Goal: Task Accomplishment & Management: Use online tool/utility

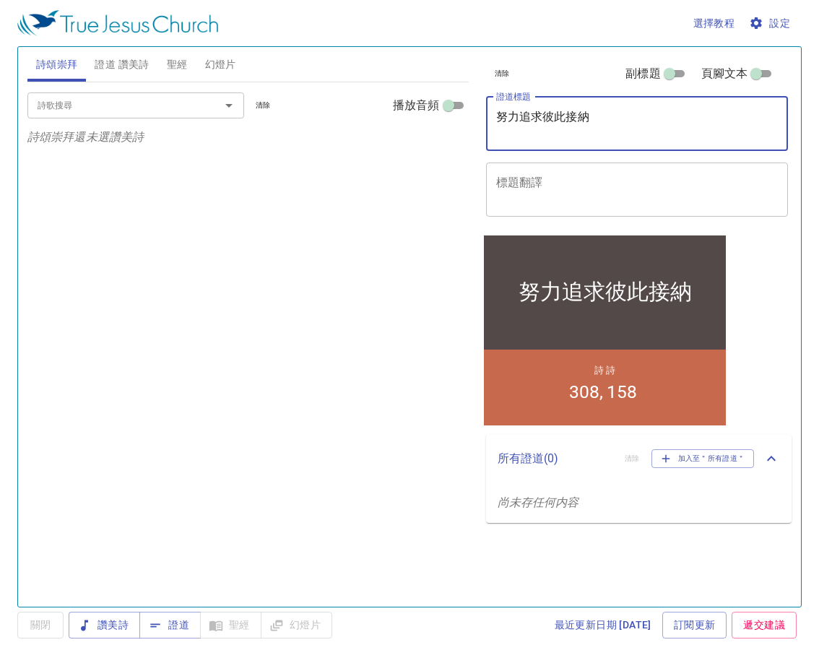
click at [623, 124] on textarea "努力追求彼此接納" at bounding box center [637, 123] width 282 height 27
type textarea "努"
type textarea "唱詩祈禱會"
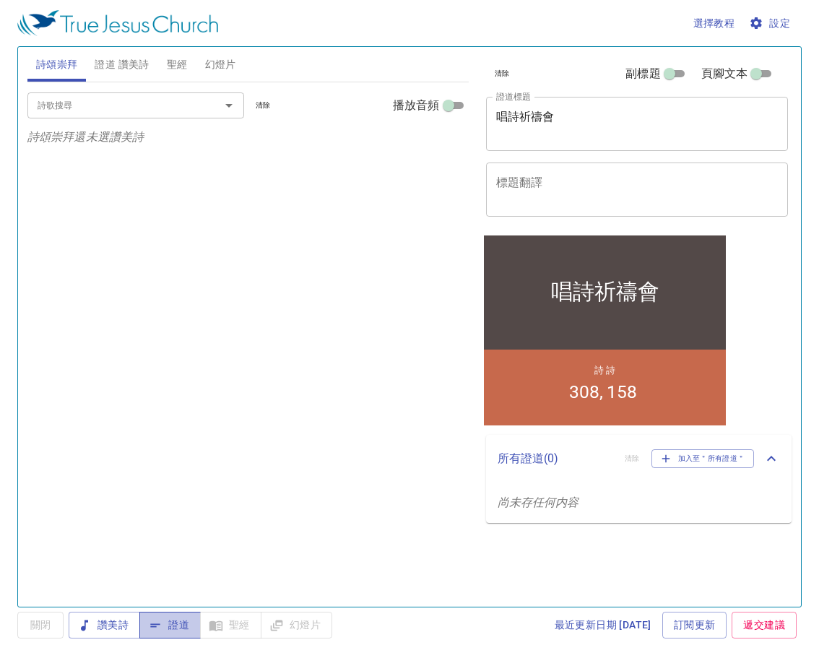
click at [173, 621] on button "證道" at bounding box center [169, 625] width 61 height 27
click at [132, 63] on span "證道 讚美詩" at bounding box center [122, 65] width 54 height 18
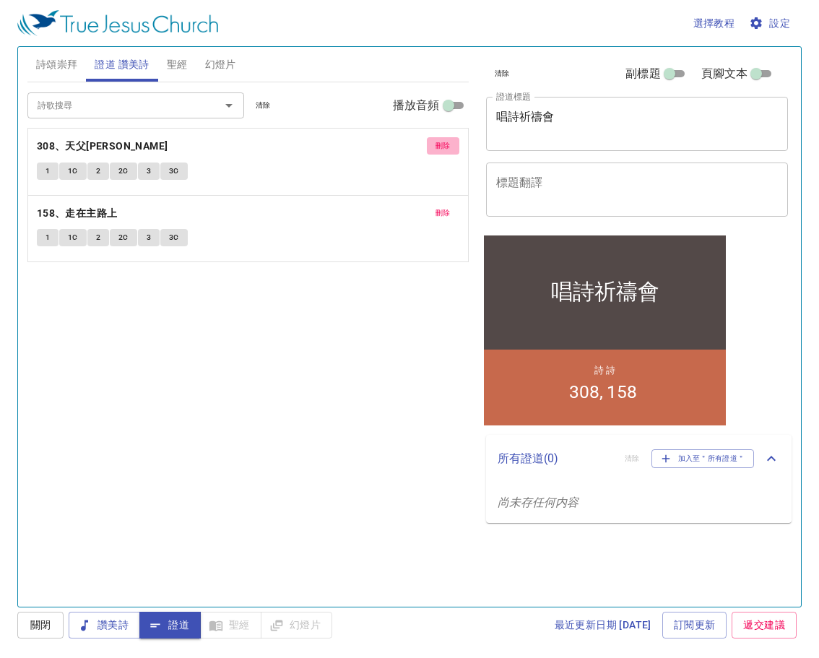
click at [453, 142] on button "刪除" at bounding box center [443, 145] width 33 height 17
click at [445, 147] on span "刪除" at bounding box center [443, 145] width 15 height 13
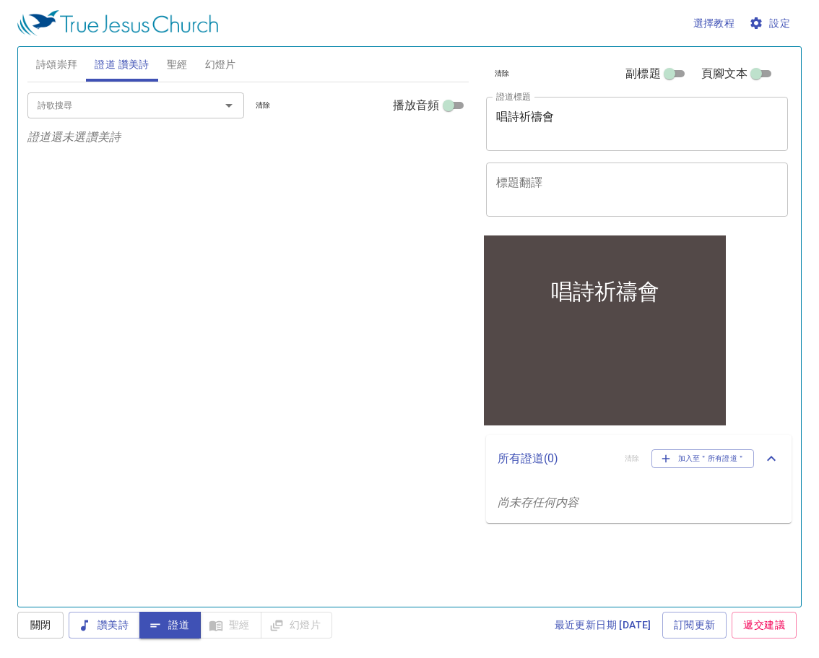
click at [60, 59] on span "詩頌崇拜" at bounding box center [57, 65] width 42 height 18
click at [80, 100] on input "詩歌搜尋" at bounding box center [114, 105] width 165 height 17
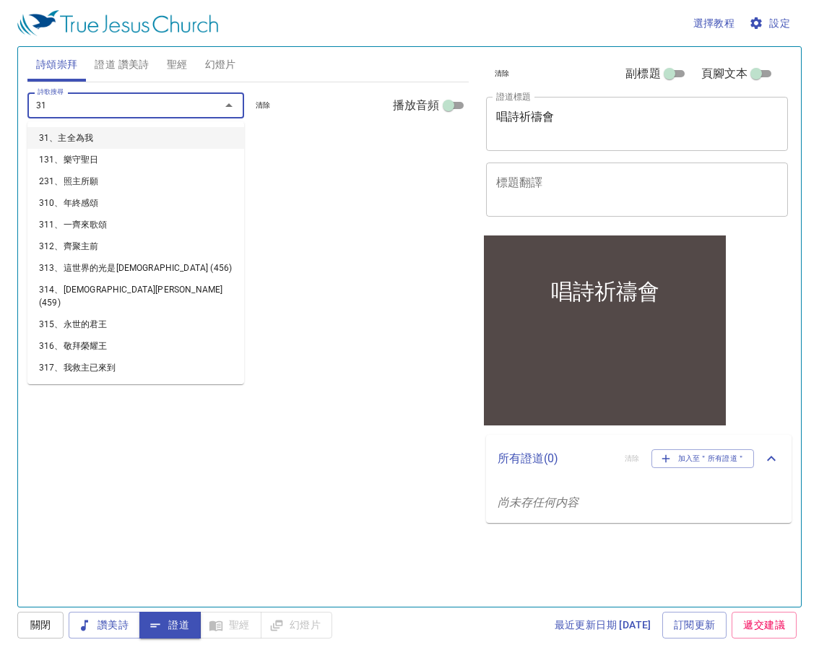
type input "312"
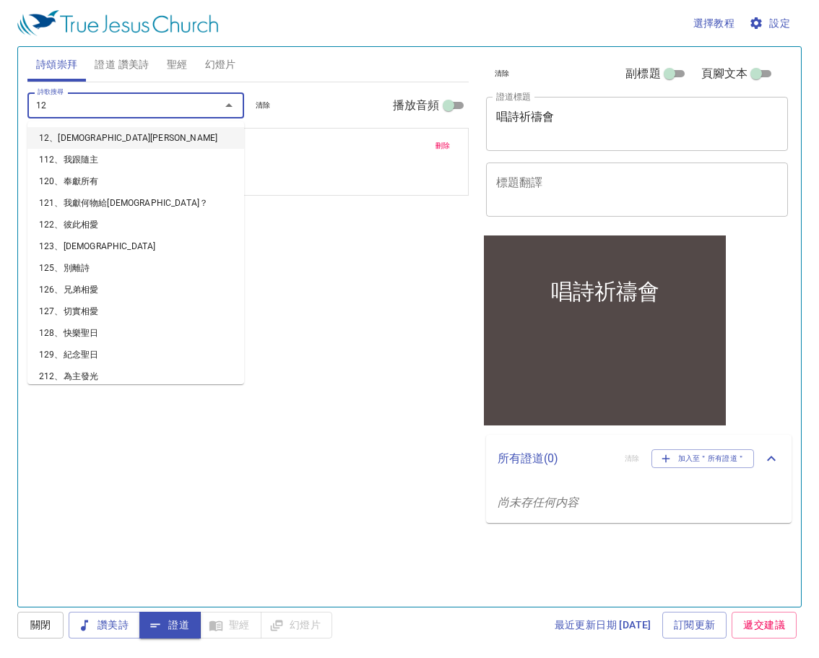
type input "126"
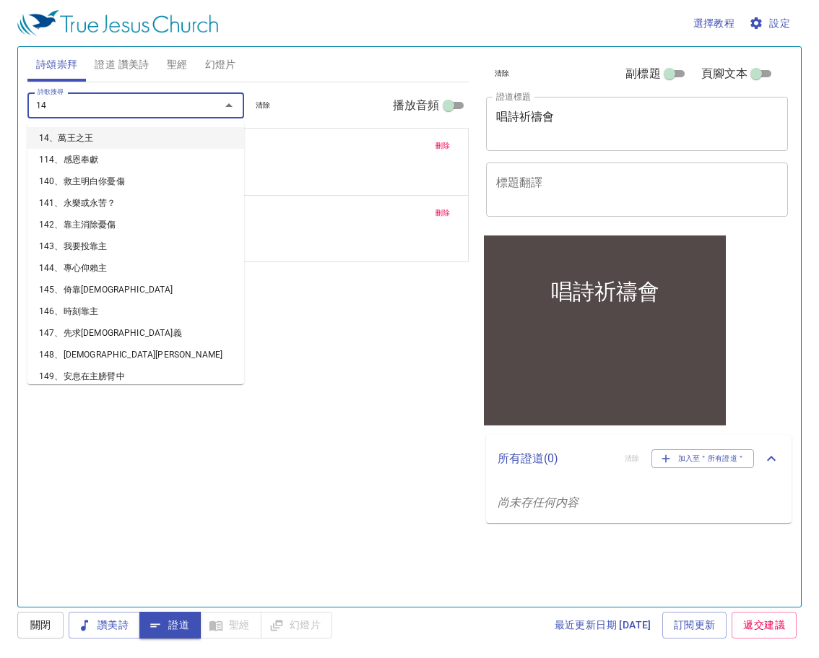
type input "143"
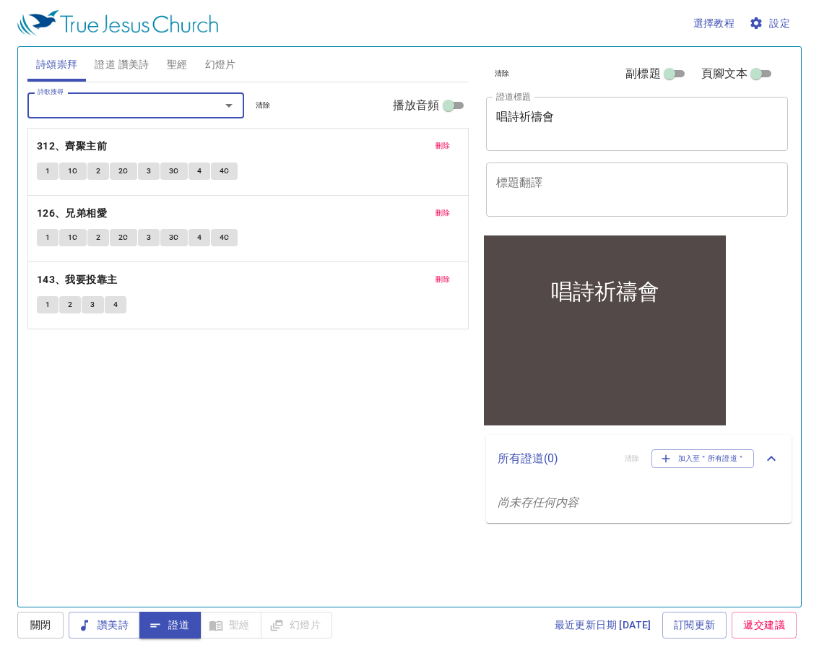
click at [126, 65] on span "證道 讚美詩" at bounding box center [122, 65] width 54 height 18
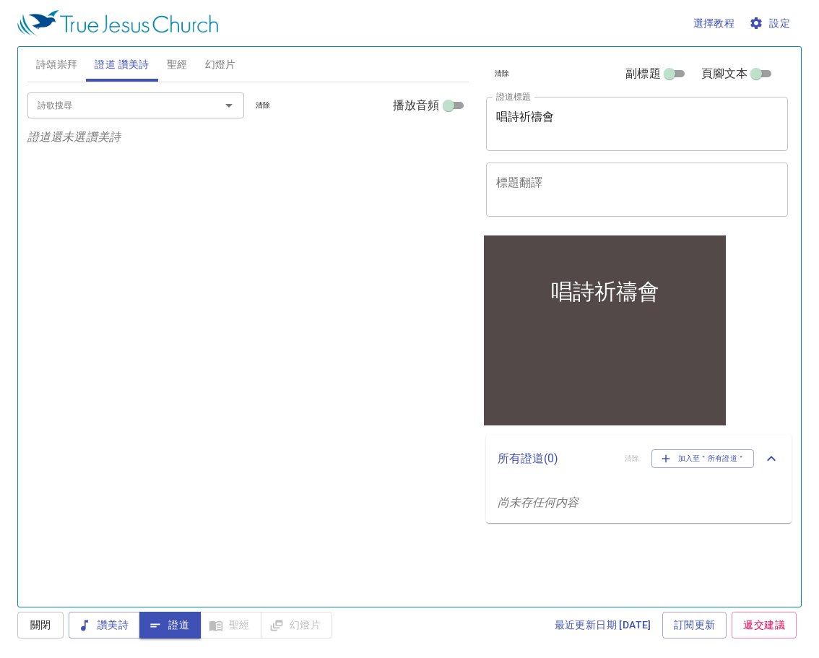
click at [103, 103] on input "詩歌搜尋" at bounding box center [114, 105] width 165 height 17
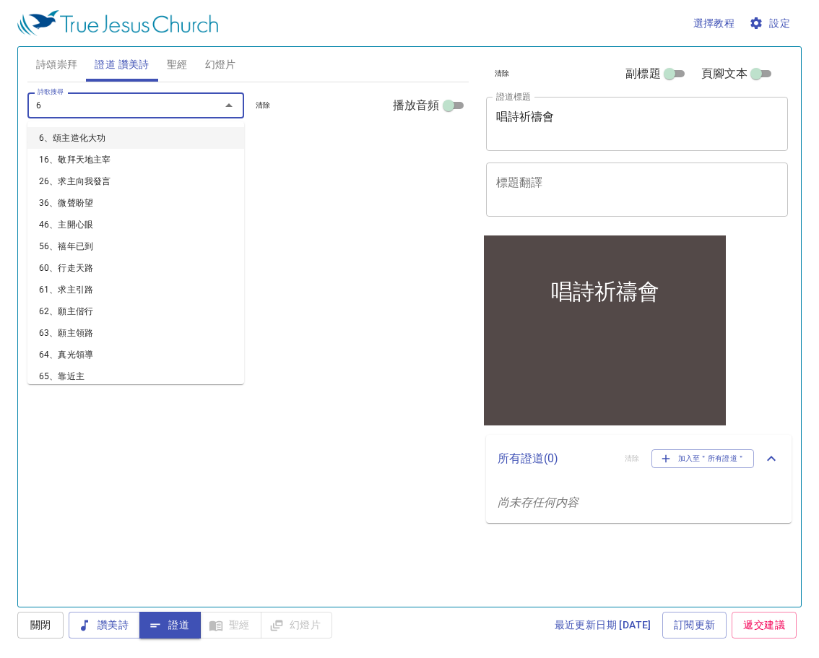
type input "67"
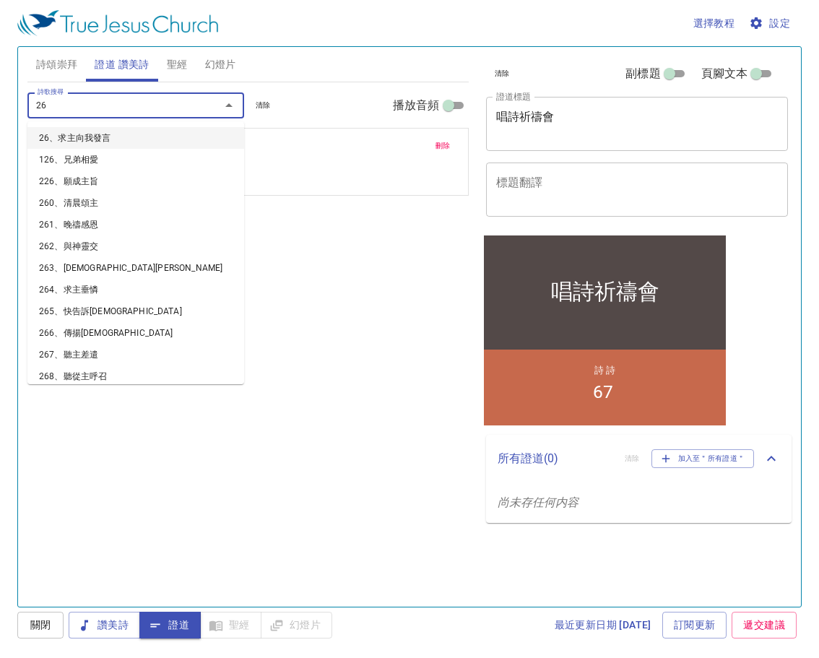
type input "267"
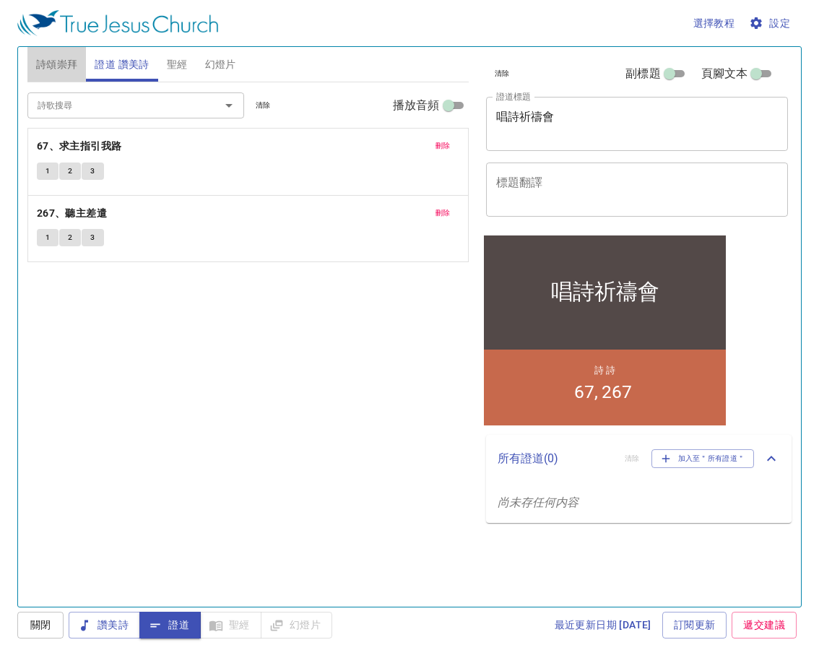
click at [54, 64] on span "詩頌崇拜" at bounding box center [57, 65] width 42 height 18
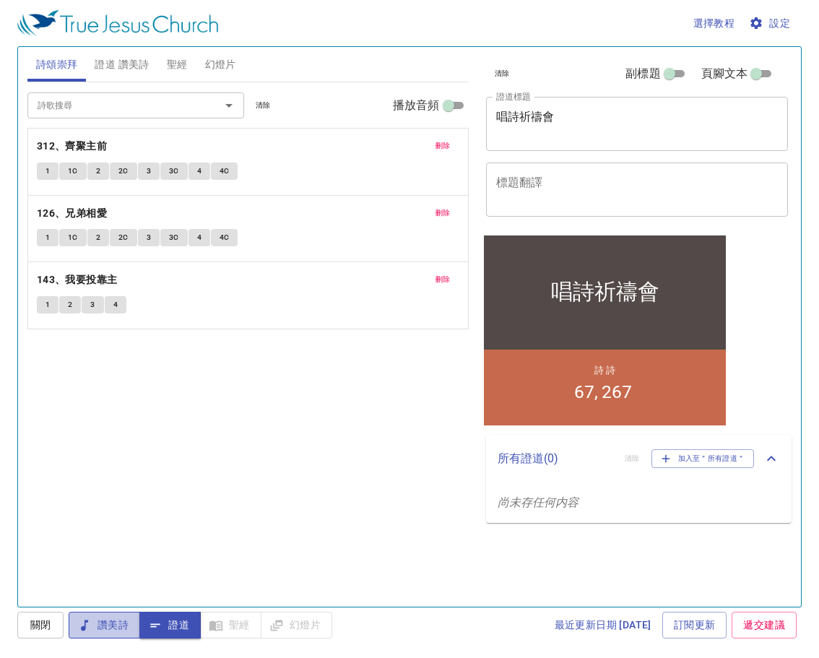
click at [120, 621] on span "讚美詩" at bounding box center [104, 625] width 48 height 18
click at [49, 170] on span "1" at bounding box center [48, 171] width 4 height 13
click at [773, 26] on span "設定" at bounding box center [771, 23] width 38 height 18
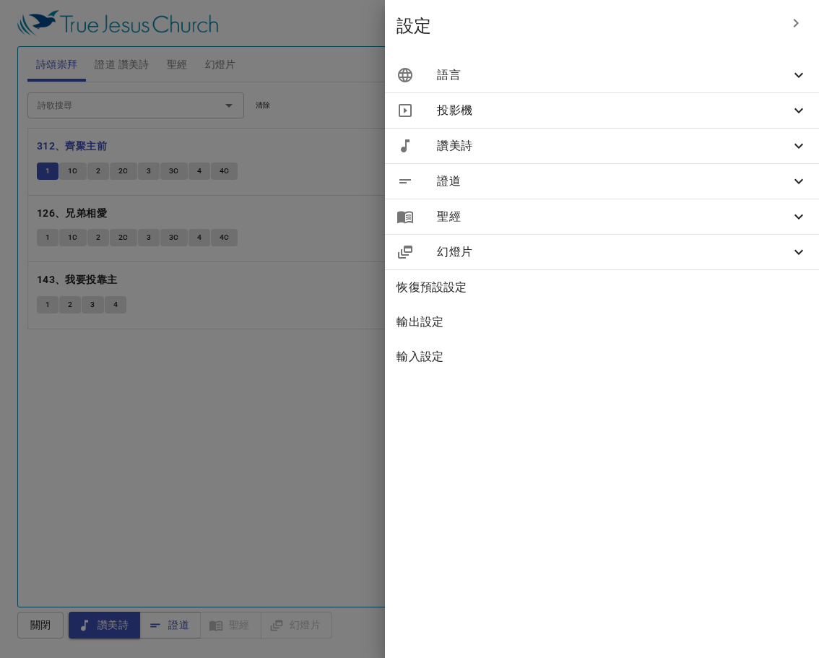
click at [567, 79] on span "語言" at bounding box center [613, 74] width 353 height 17
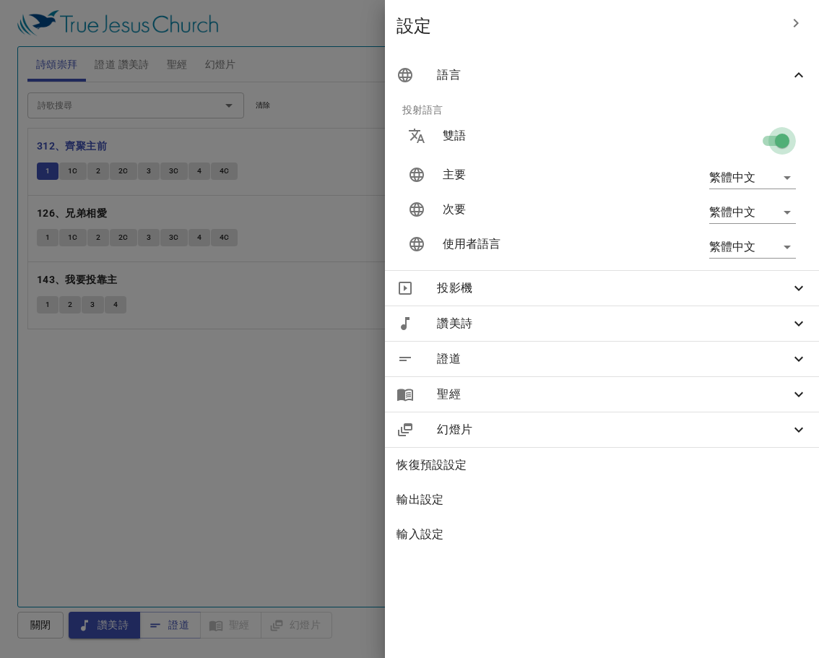
click at [769, 138] on input "checkbox" at bounding box center [782, 143] width 82 height 27
checkbox input "false"
click at [558, 298] on div "投影機" at bounding box center [602, 288] width 434 height 35
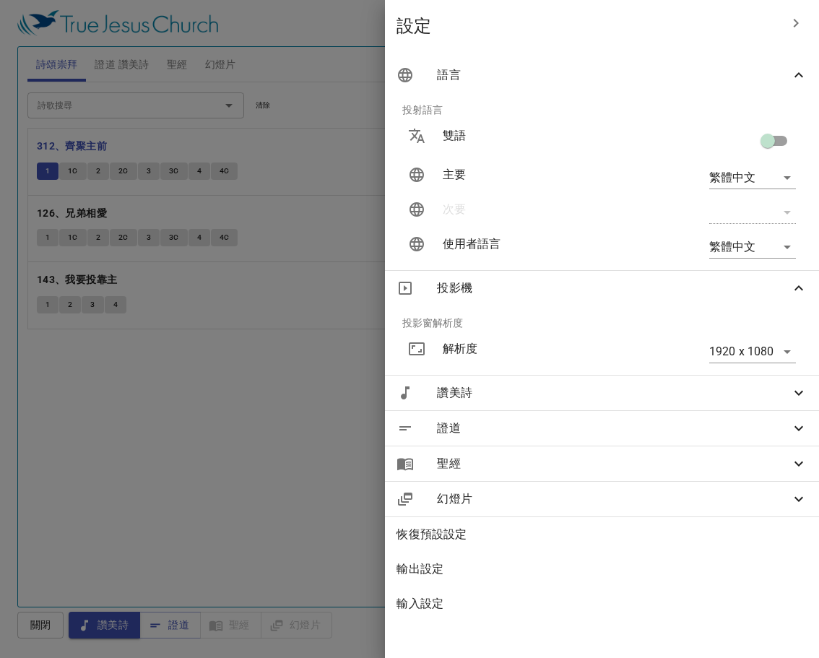
click at [255, 377] on div at bounding box center [409, 329] width 819 height 658
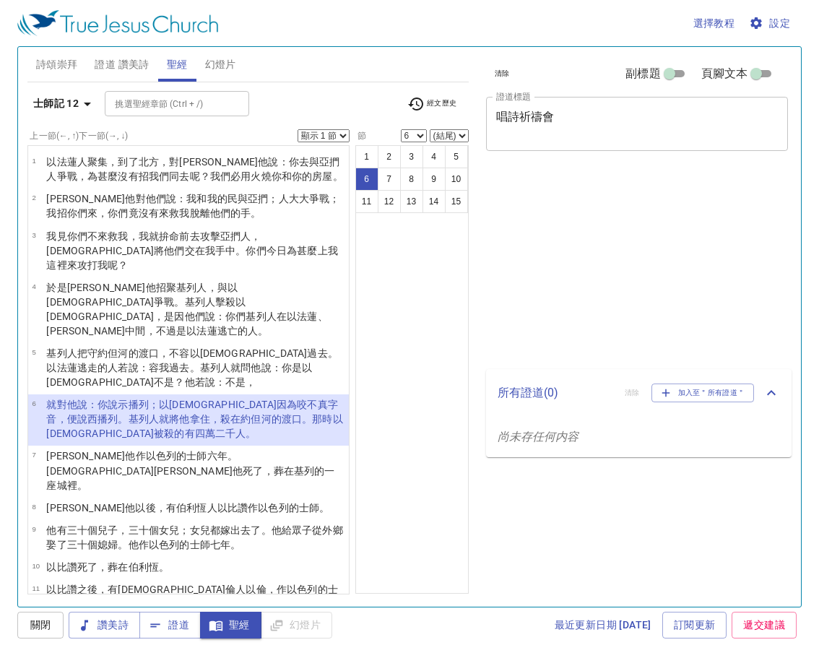
select select "6"
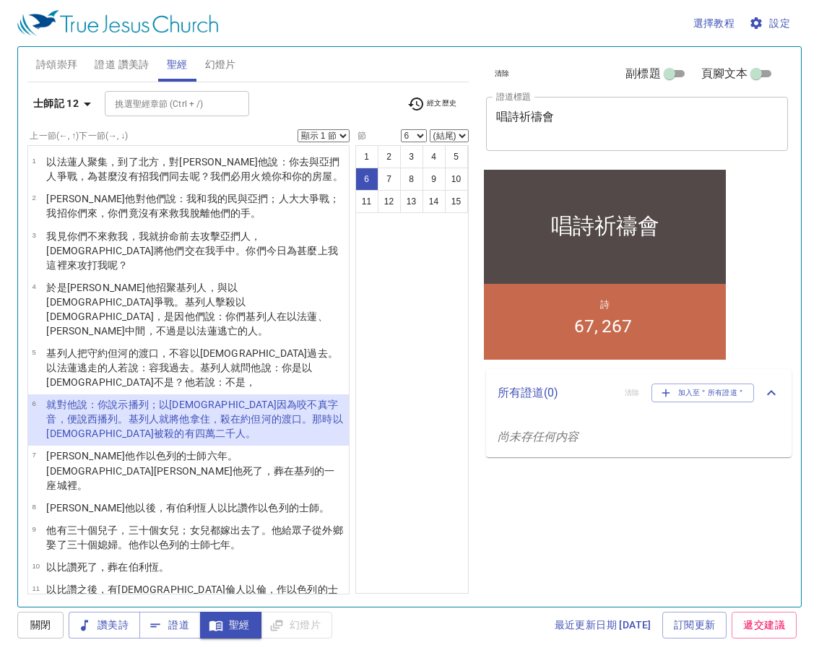
scroll to position [72, 0]
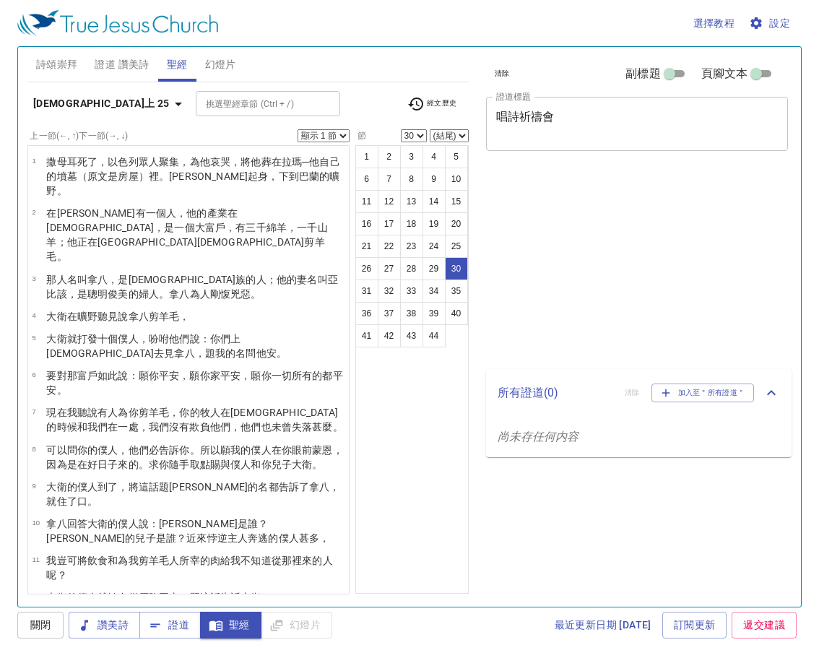
select select "30"
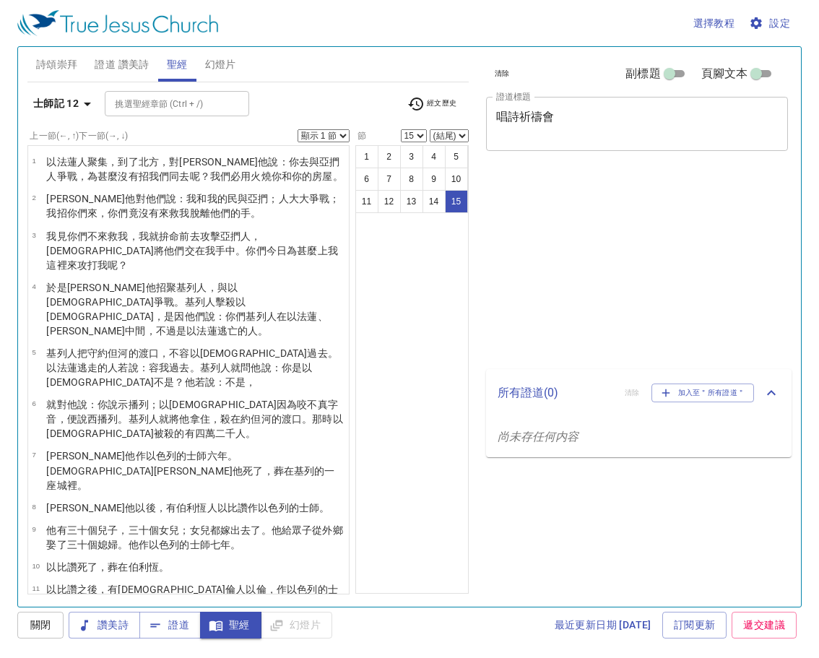
select select "15"
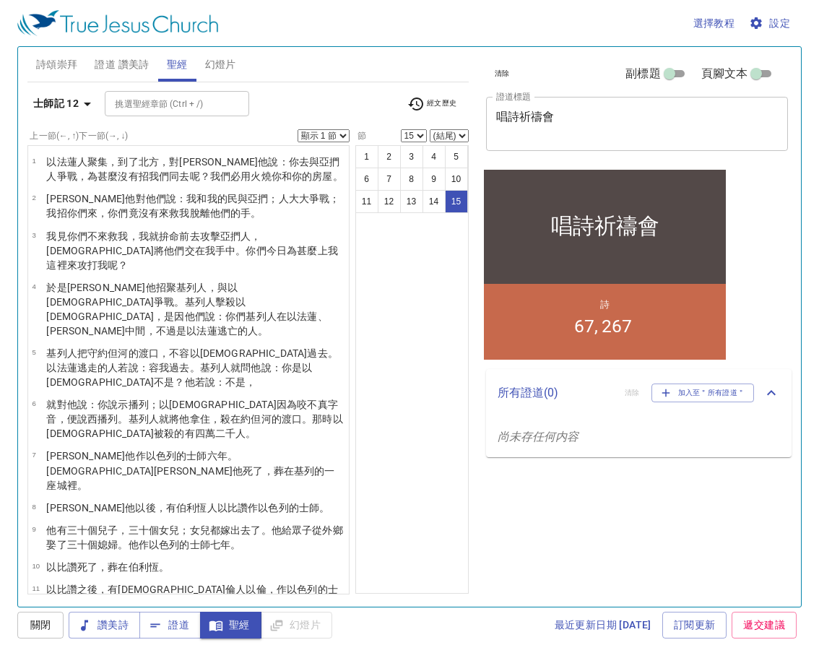
scroll to position [90, 0]
